Goal: Information Seeking & Learning: Learn about a topic

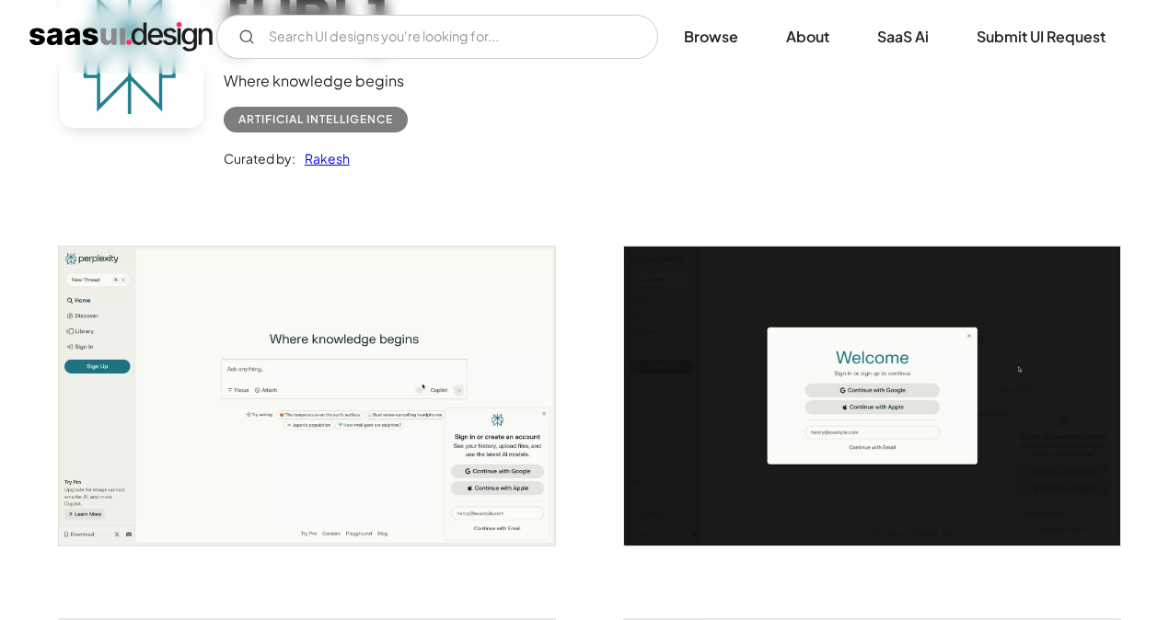
scroll to position [178, 0]
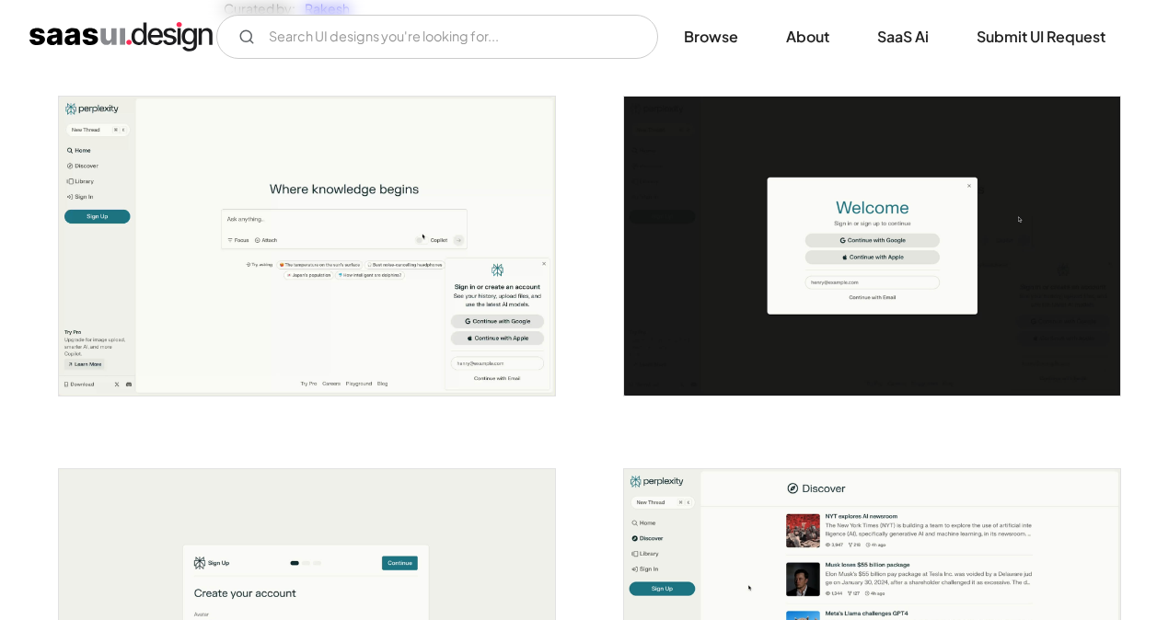
scroll to position [338, 0]
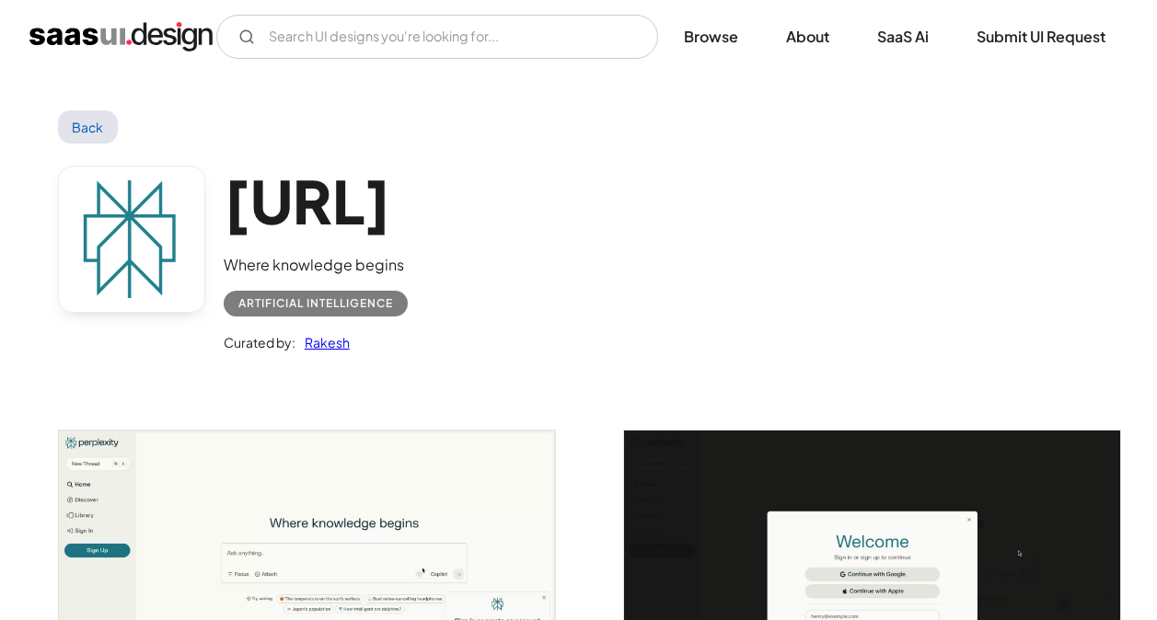
scroll to position [327, 0]
